Goal: Find specific page/section: Find specific page/section

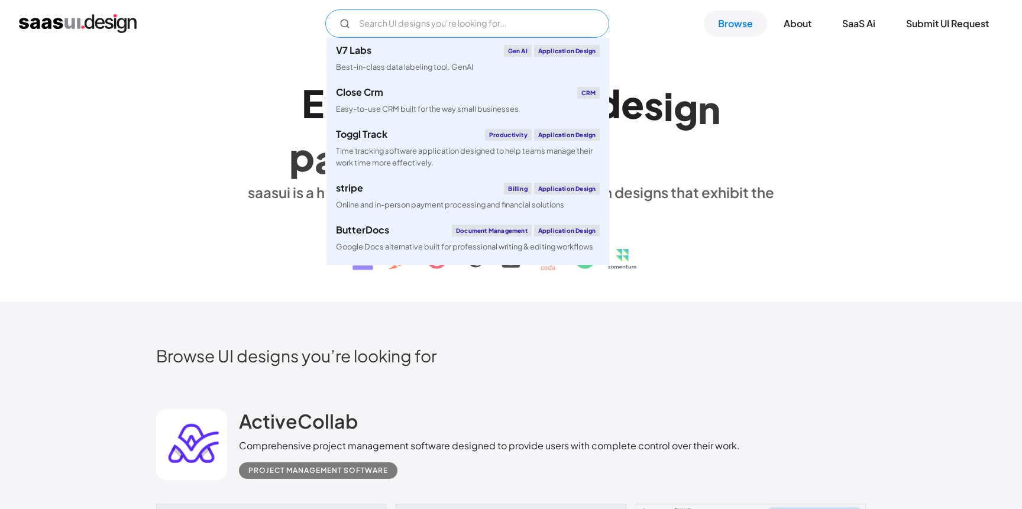
click at [446, 22] on input "Email Form" at bounding box center [467, 23] width 284 height 28
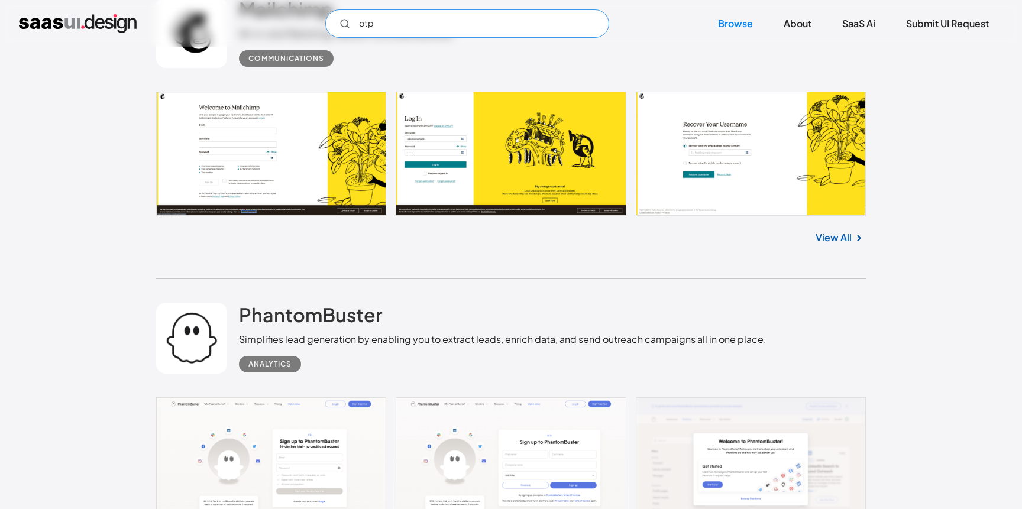
scroll to position [2521, 0]
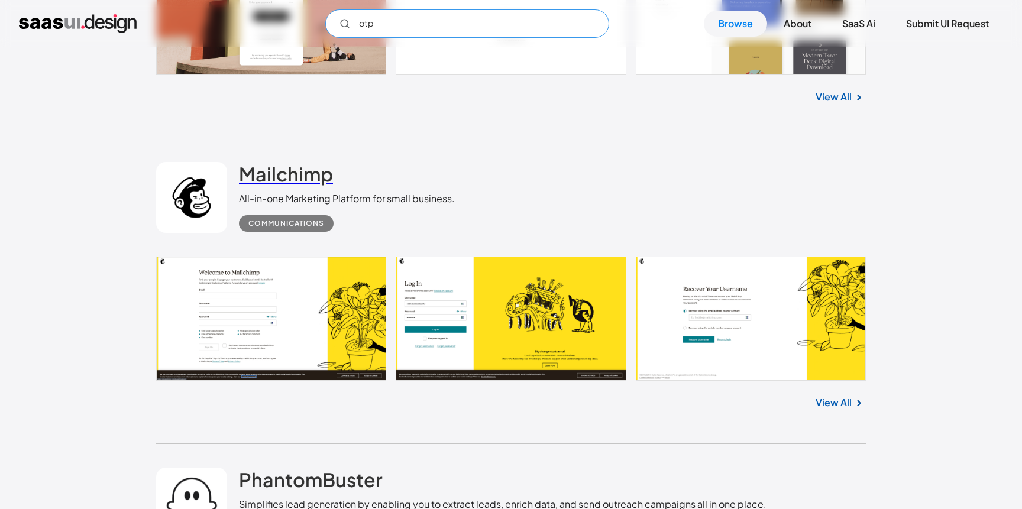
type input "otp"
click at [255, 173] on h2 "Mailchimp" at bounding box center [286, 174] width 94 height 24
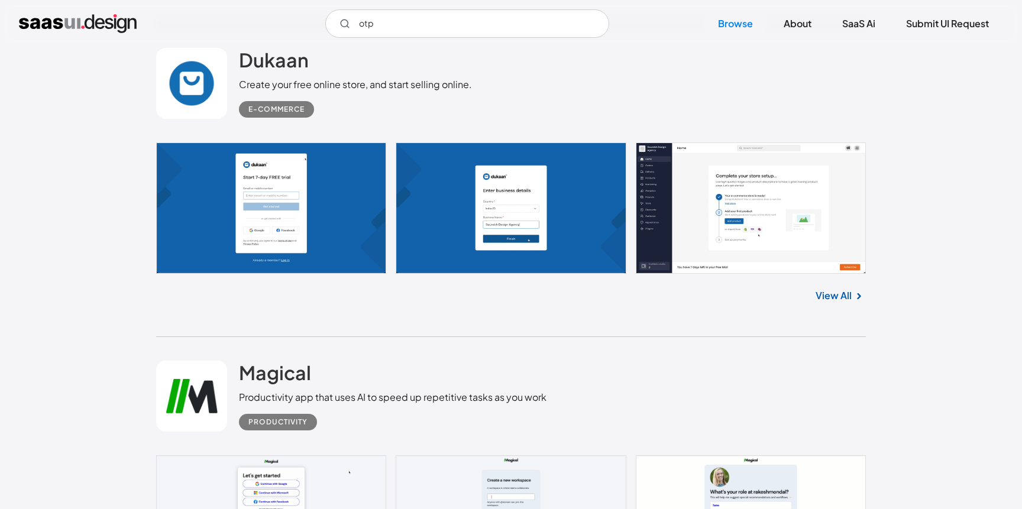
scroll to position [5793, 0]
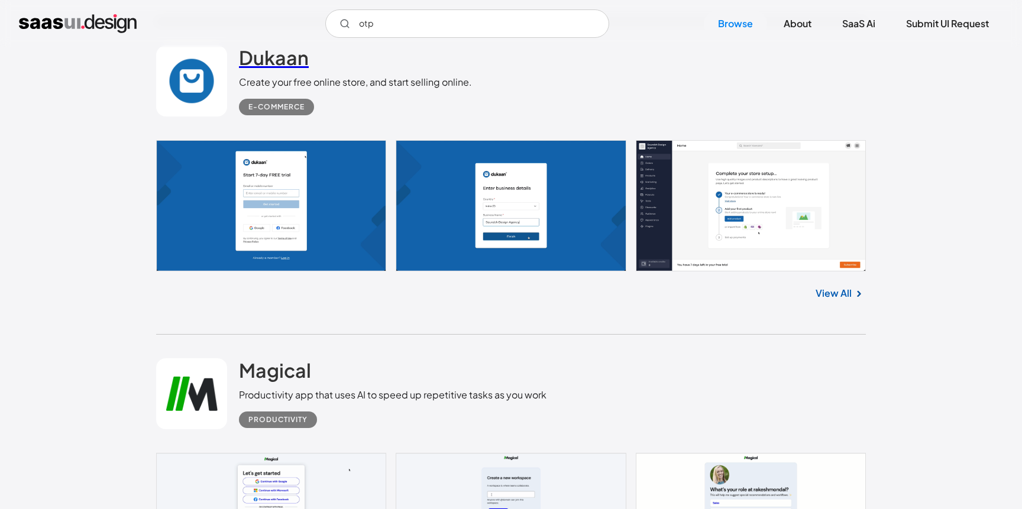
click at [267, 63] on h2 "Dukaan" at bounding box center [274, 58] width 70 height 24
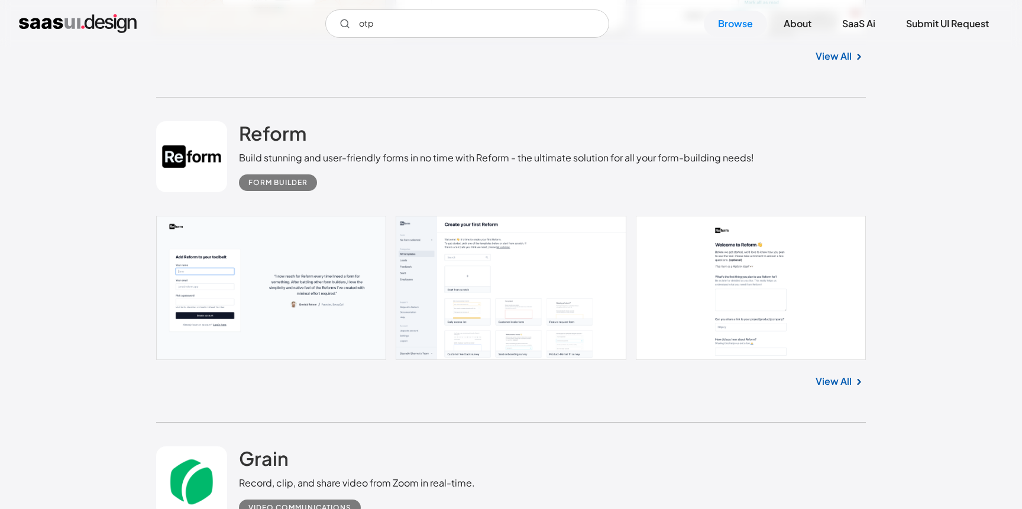
scroll to position [7634, 0]
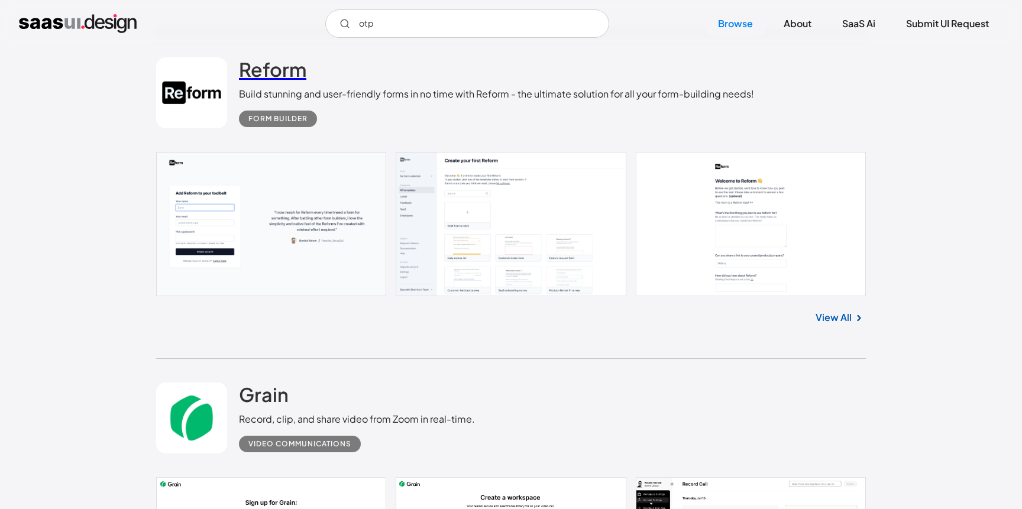
click at [281, 81] on h2 "Reform" at bounding box center [272, 69] width 67 height 24
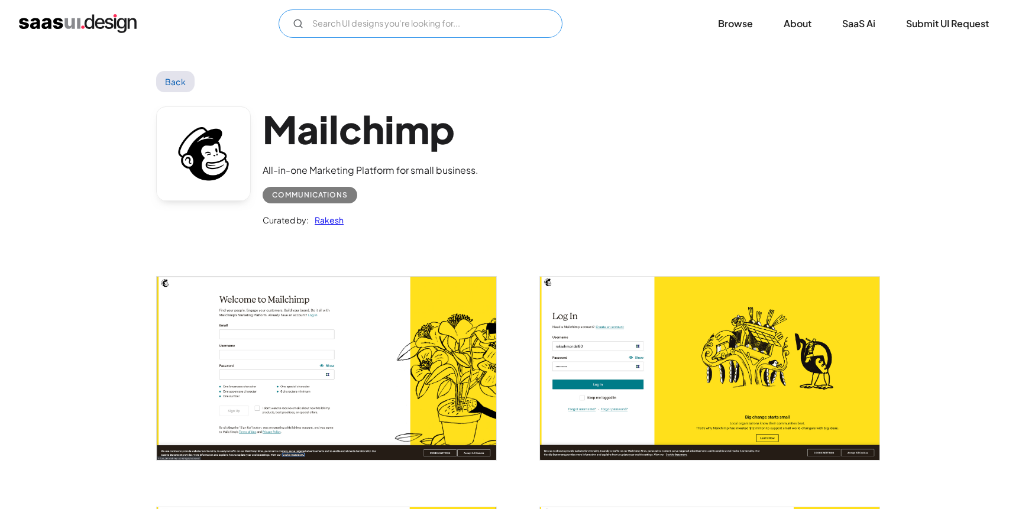
click at [463, 31] on input "Email Form" at bounding box center [420, 23] width 284 height 28
click at [302, 27] on icon "Email Form" at bounding box center [298, 23] width 11 height 11
click at [297, 24] on icon "Email Form" at bounding box center [298, 23] width 11 height 11
type input "OTP"
click at [165, 80] on link "Back" at bounding box center [175, 81] width 38 height 21
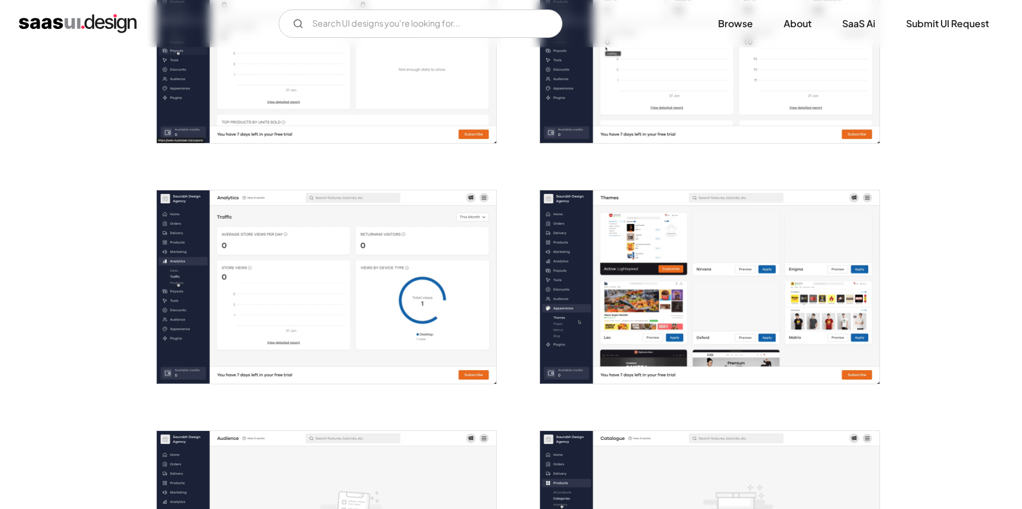
scroll to position [952, 0]
